Goal: Use online tool/utility: Use online tool/utility

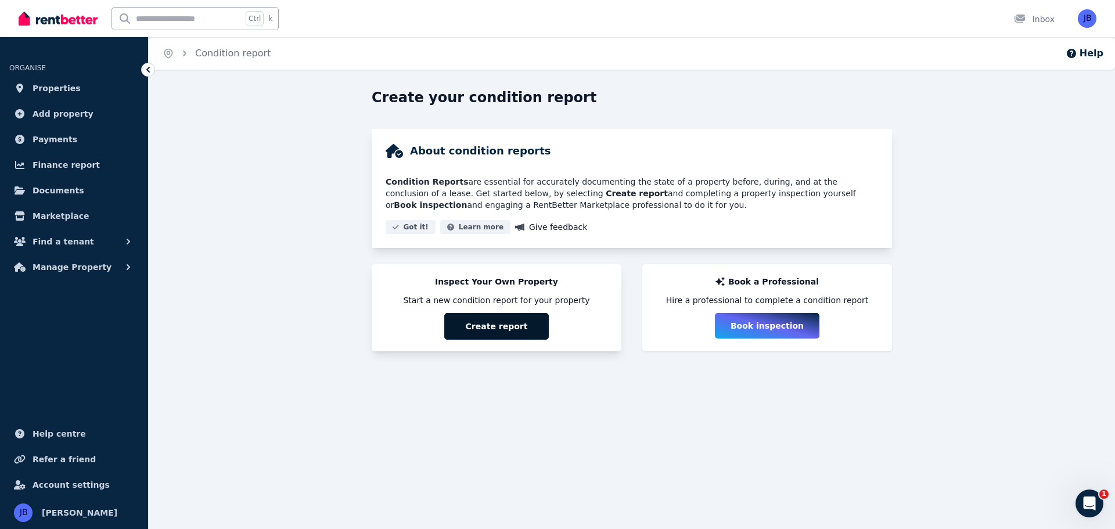
click at [488, 320] on button "Create report" at bounding box center [496, 326] width 104 height 27
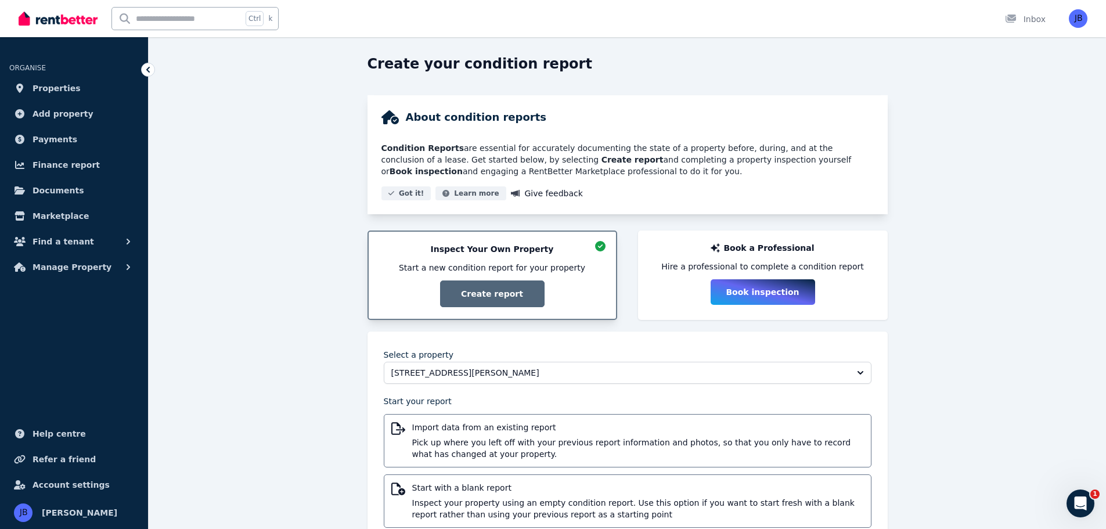
scroll to position [70, 0]
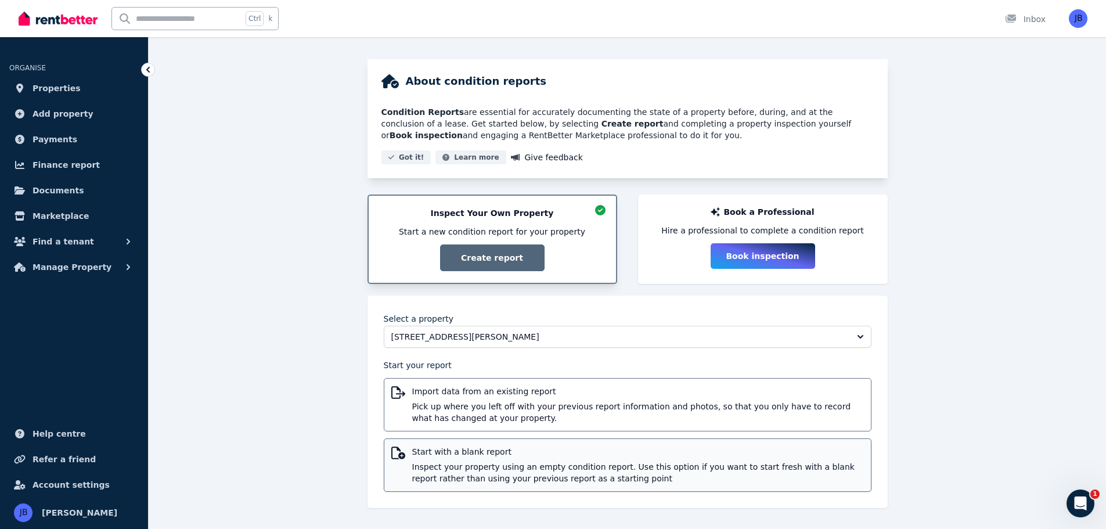
click at [458, 460] on div "Start with a blank report Inspect your property using an empty condition report…" at bounding box center [638, 465] width 452 height 38
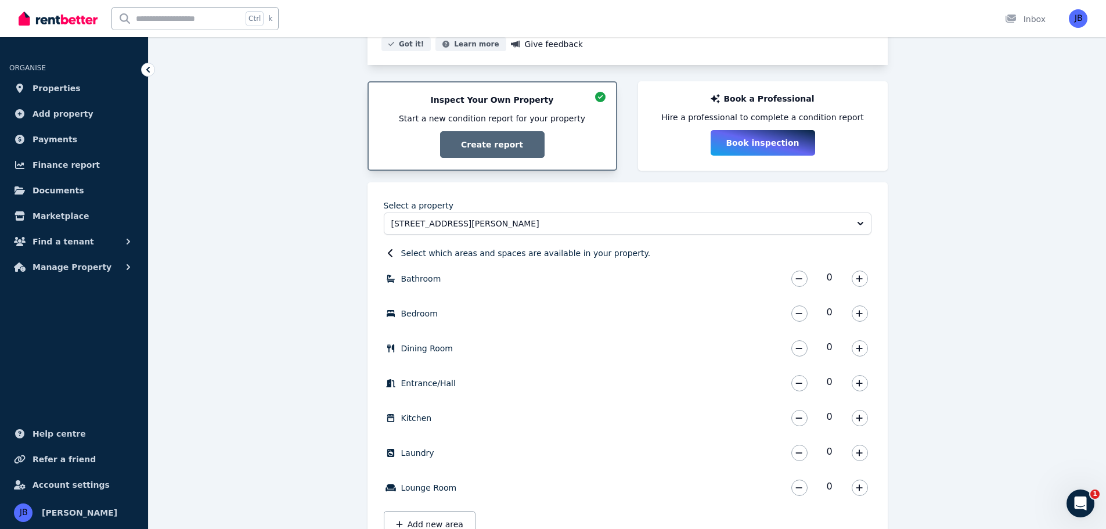
scroll to position [35, 0]
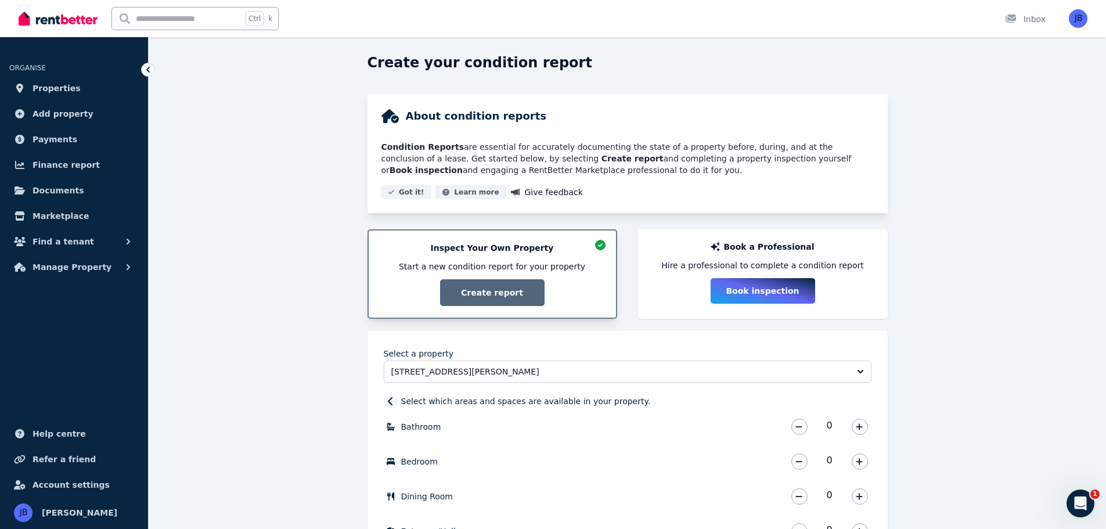
click at [392, 399] on icon at bounding box center [391, 401] width 12 height 9
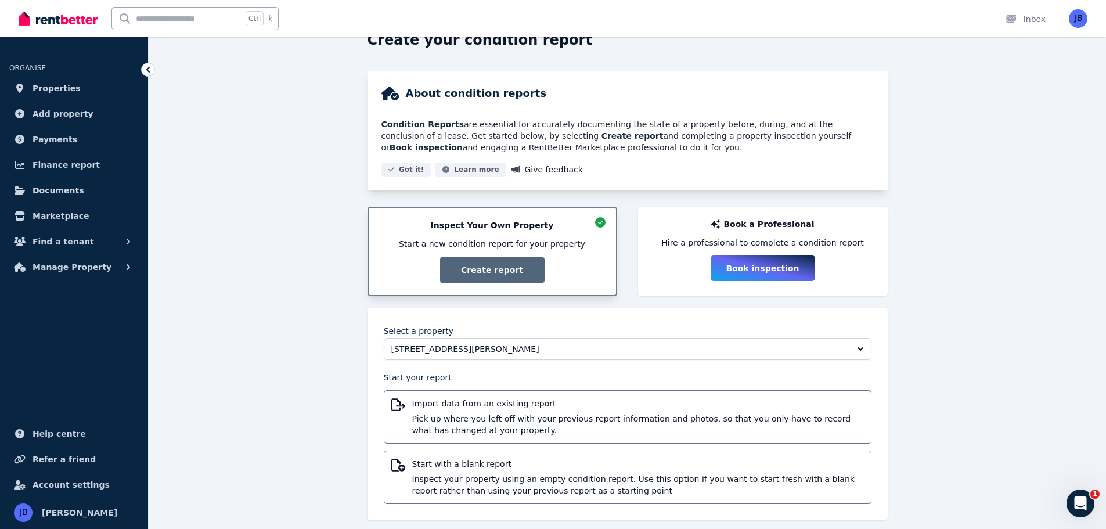
scroll to position [70, 0]
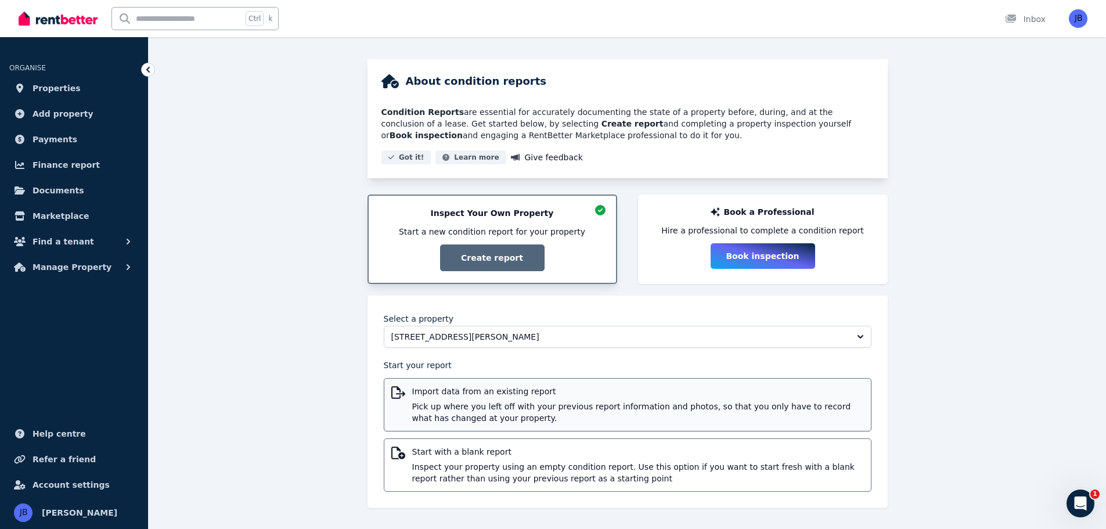
click at [432, 400] on div "Import data from an existing report Pick up where you left off with your previo…" at bounding box center [638, 404] width 452 height 38
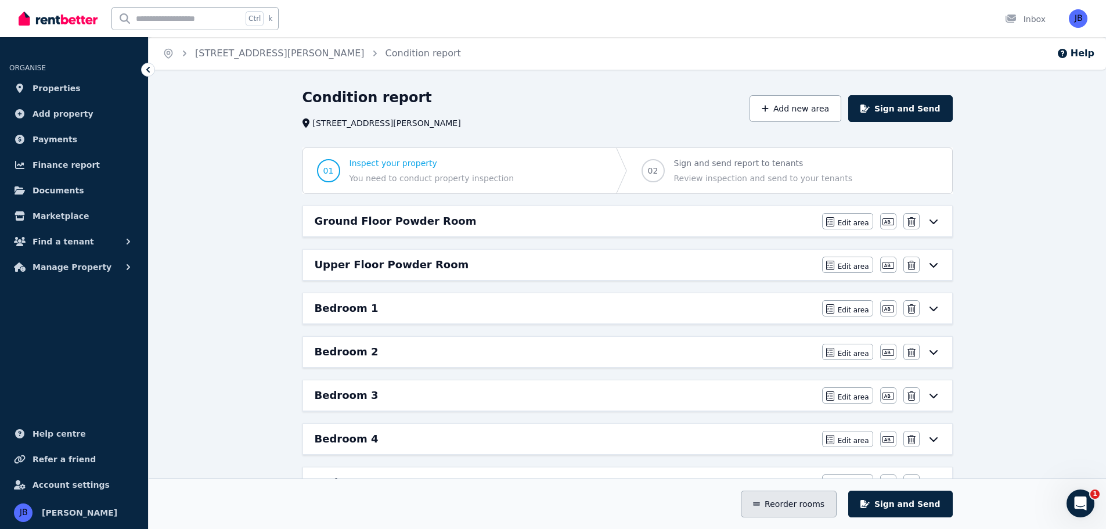
click at [805, 501] on button "Reorder rooms" at bounding box center [789, 504] width 96 height 27
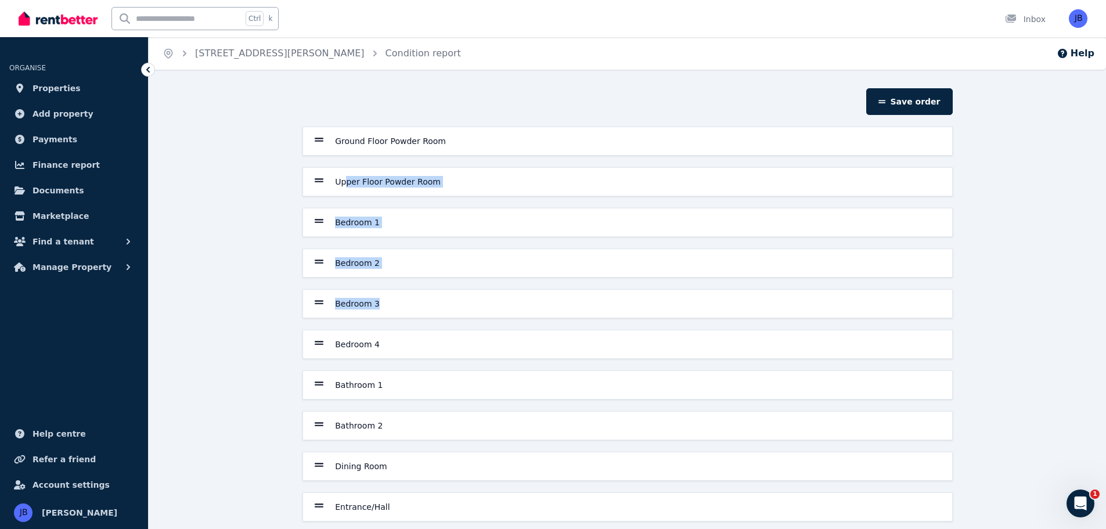
drag, startPoint x: 346, startPoint y: 183, endPoint x: 392, endPoint y: 305, distance: 131.0
click at [396, 309] on div "Ground Floor Powder Room Upper Floor Powder Room Bedroom 1 Bedroom 2 Bedroom 3 …" at bounding box center [627, 527] width 659 height 801
click at [243, 214] on div "Save order Ground Floor Powder Room Upper Floor Powder Room Bedroom 1 Bedroom 2…" at bounding box center [627, 518] width 957 height 860
click at [1076, 502] on icon "Open Intercom Messenger" at bounding box center [1078, 501] width 19 height 19
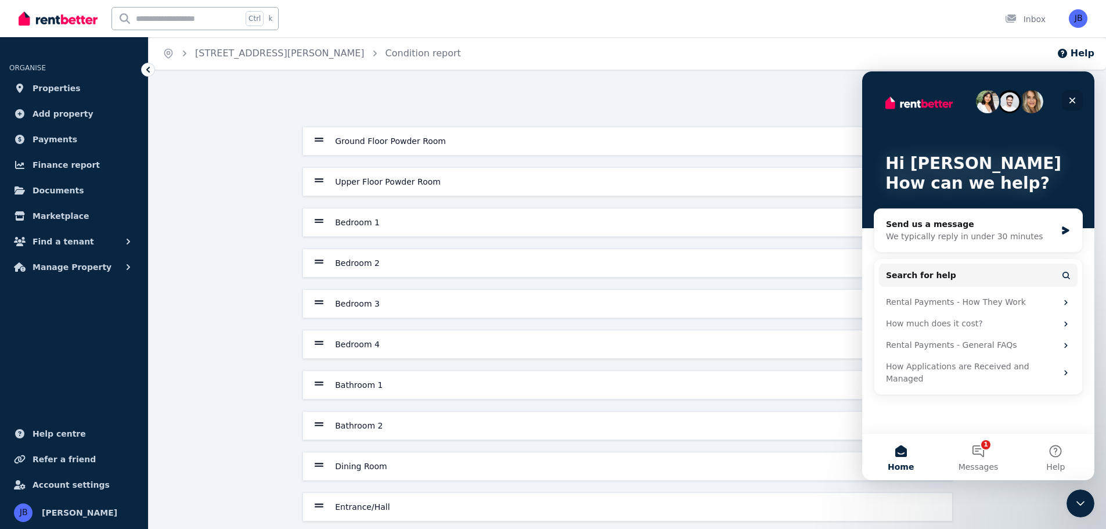
click at [1068, 100] on icon "Close" at bounding box center [1072, 100] width 9 height 9
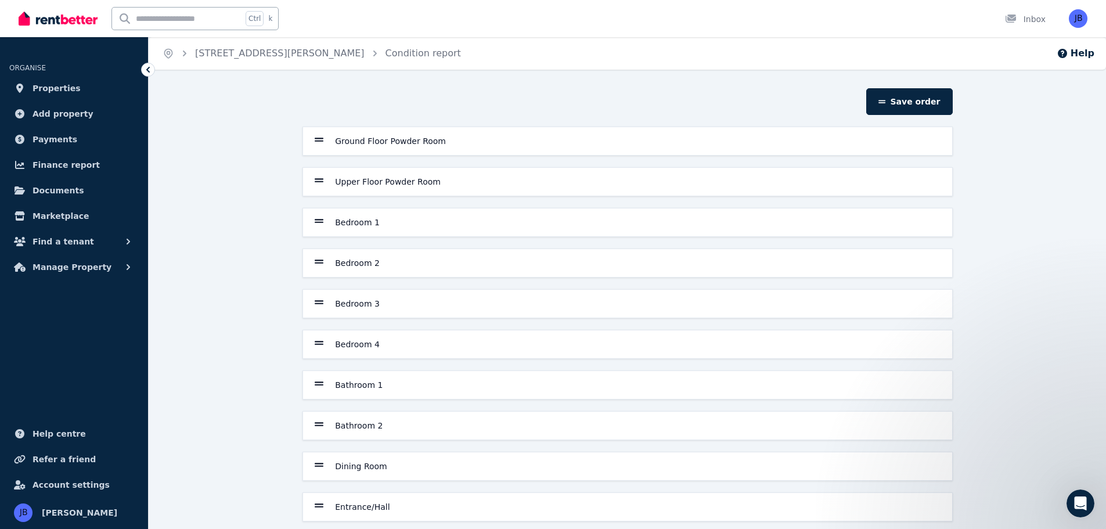
click at [218, 149] on div "Save order Ground Floor Powder Room Upper Floor Powder Room Bedroom 1 Bedroom 2…" at bounding box center [627, 518] width 957 height 860
